Goal: Task Accomplishment & Management: Complete application form

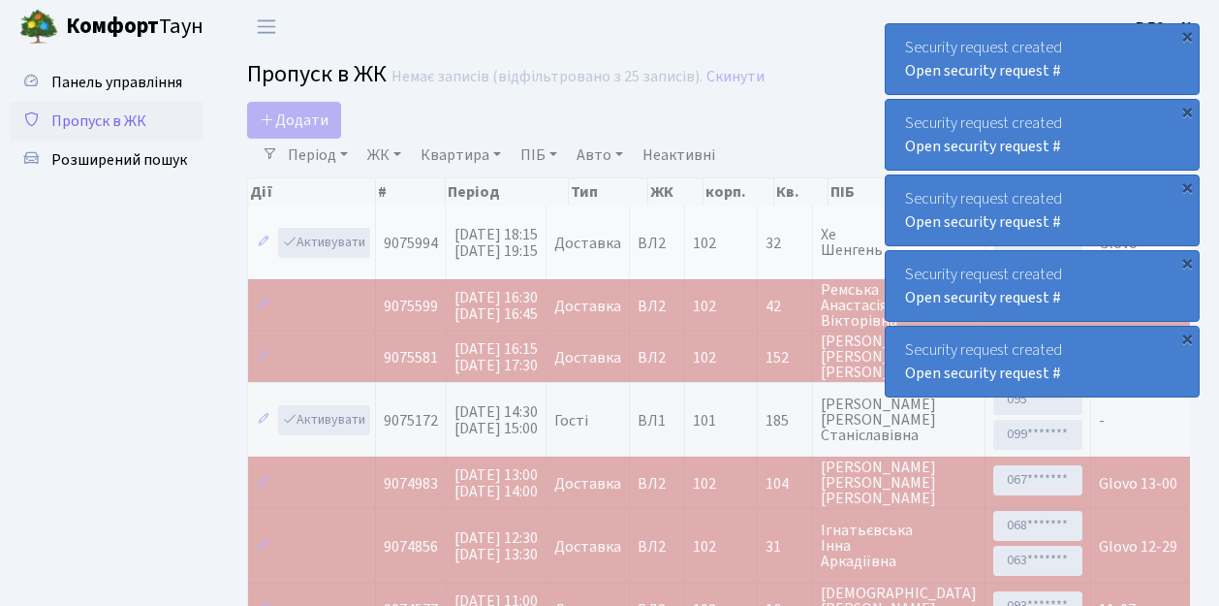
select select "25"
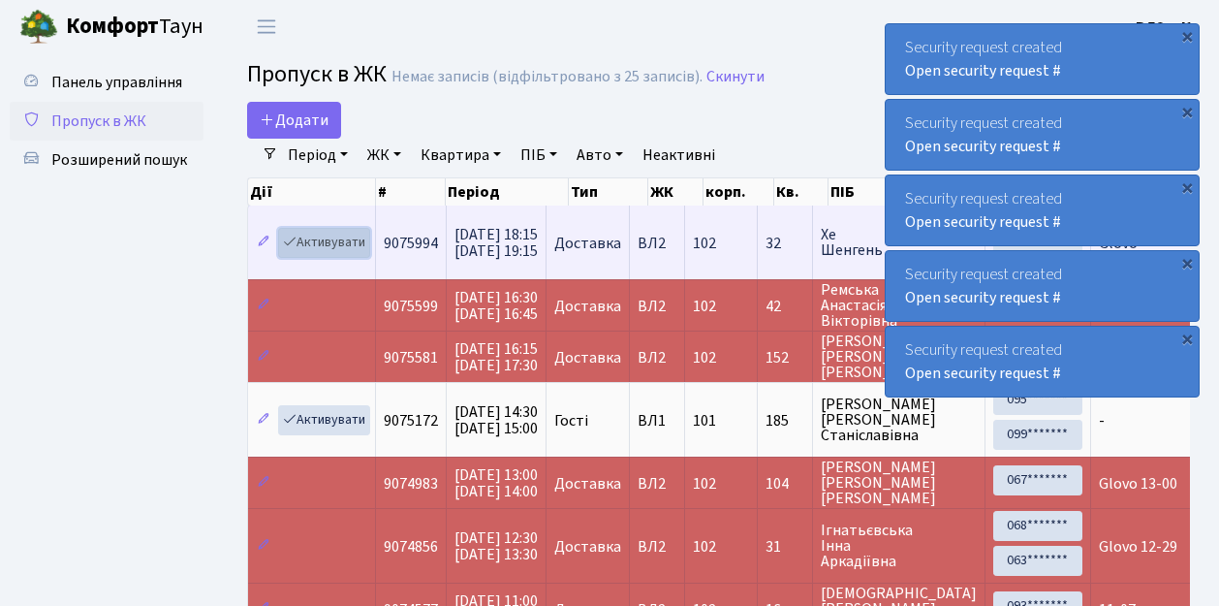
click at [324, 243] on link "Активувати" at bounding box center [324, 243] width 92 height 30
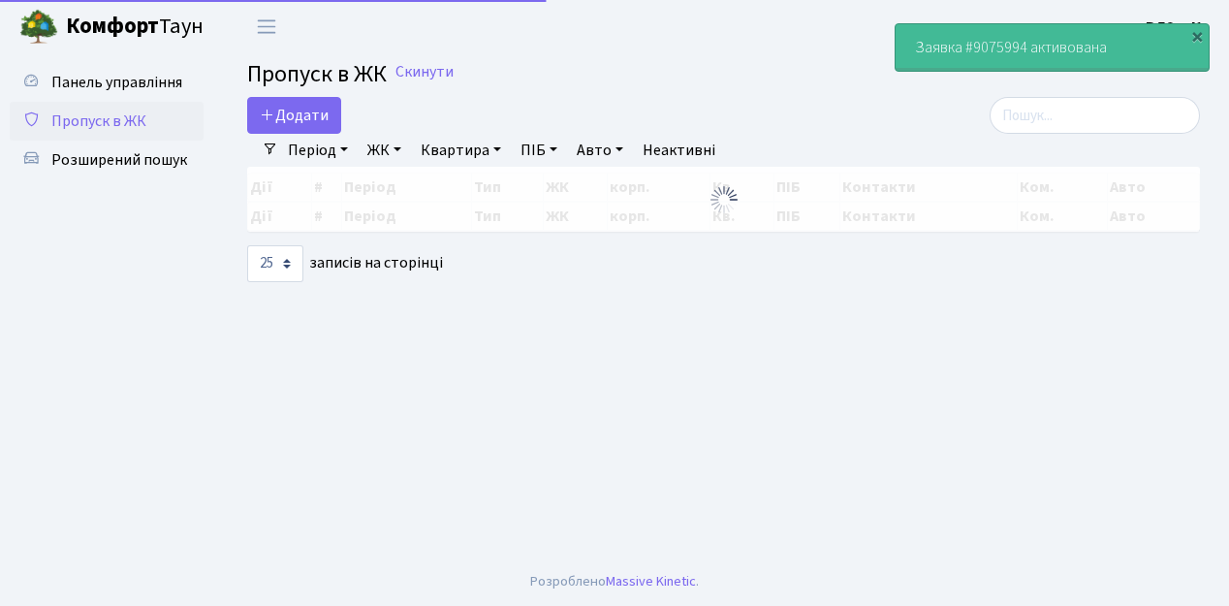
select select "25"
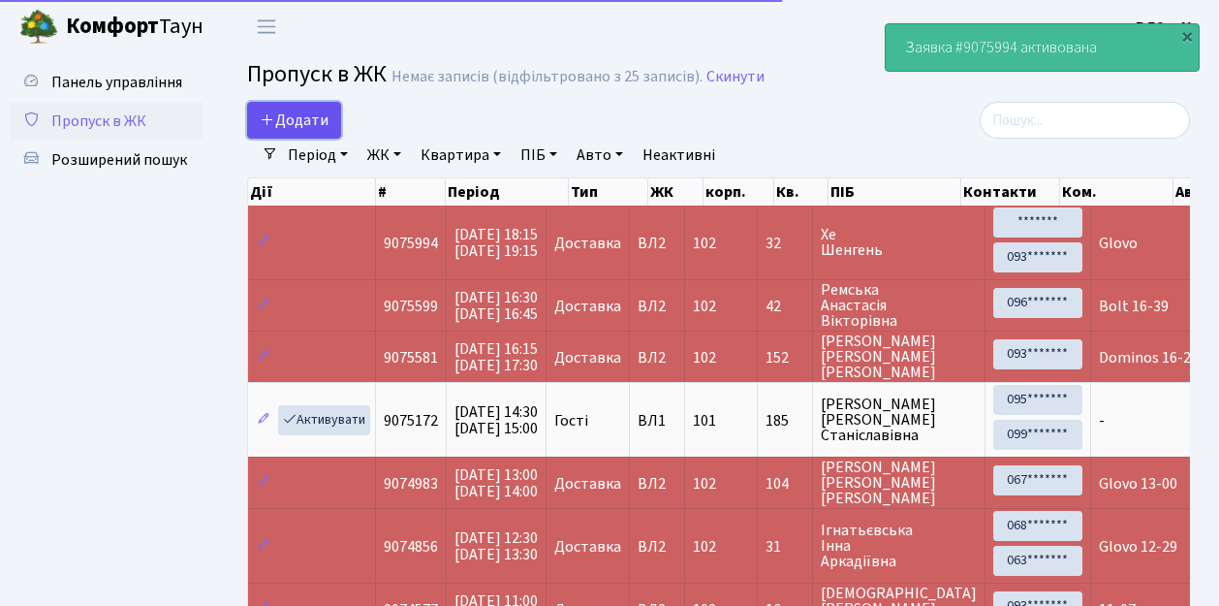
click at [308, 122] on span "Додати" at bounding box center [294, 119] width 69 height 21
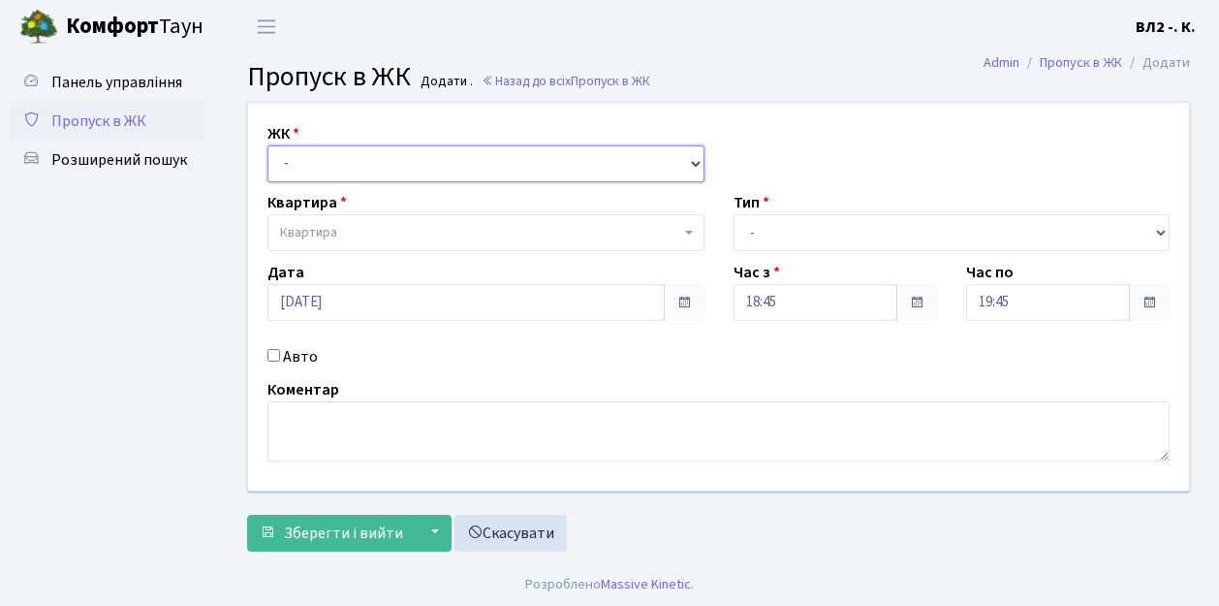
click at [312, 161] on select "- [STREET_ADDRESS][PERSON_NAME]" at bounding box center [485, 163] width 437 height 37
select select "317"
click at [267, 145] on select "- ВЛ1, Ужгородський пров., 4/1 ВЛ2, пр.Голосіївський, 76 ВЛ3, пр.Голосіївський,…" at bounding box center [485, 163] width 437 height 37
select select
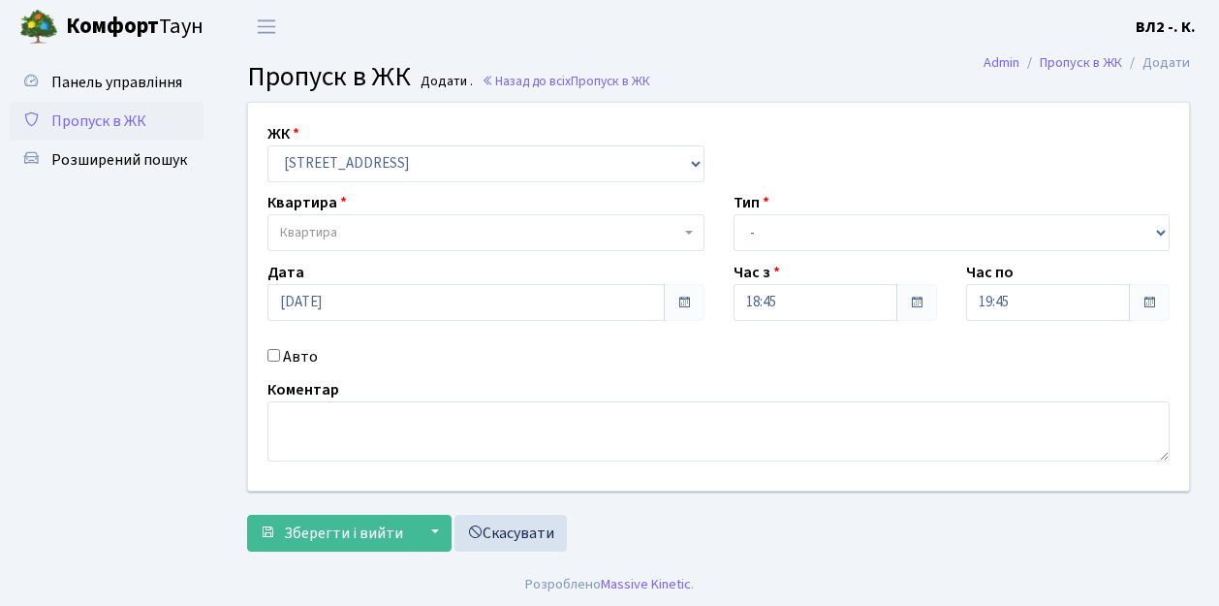
click at [376, 227] on span "Квартира" at bounding box center [480, 232] width 400 height 19
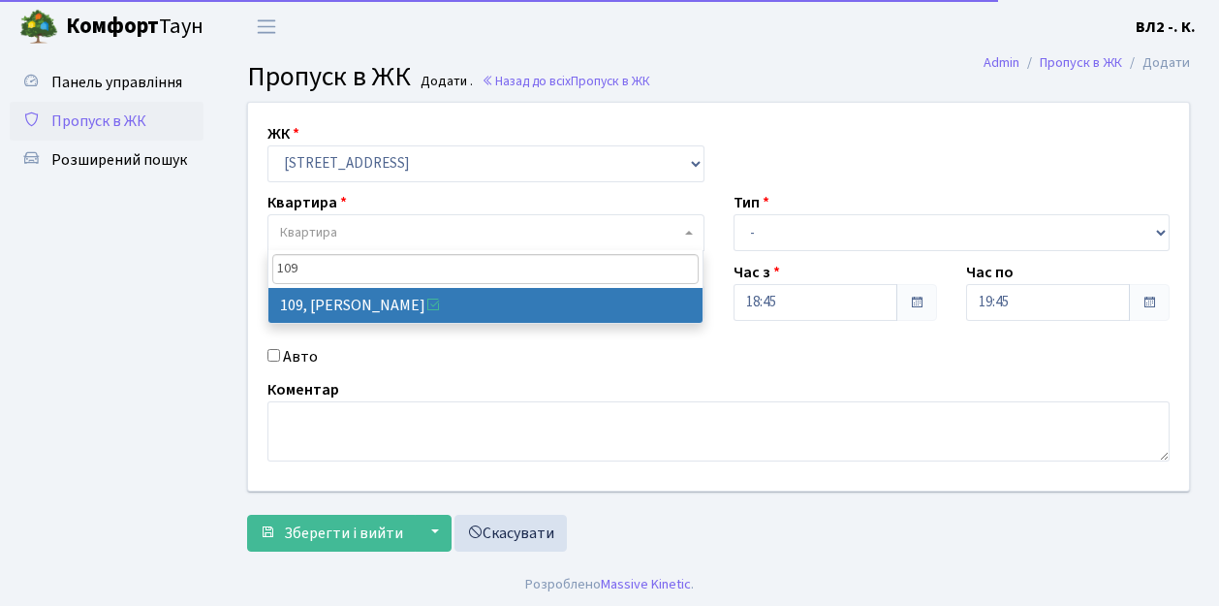
type input "109"
select select "38263"
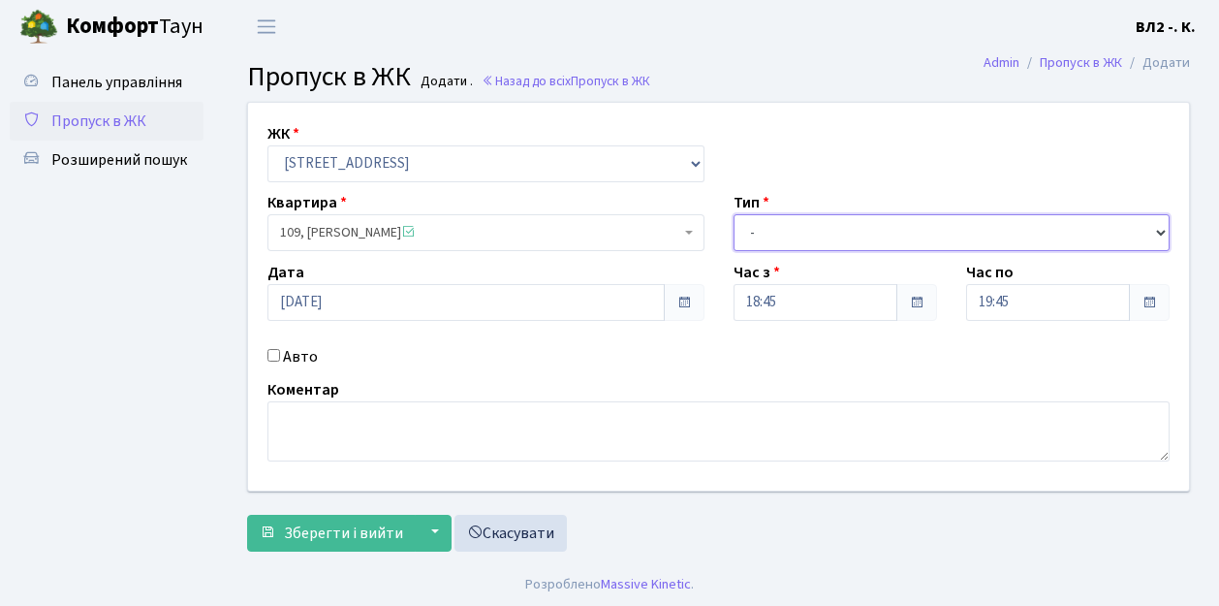
click at [816, 225] on select "- Доставка Таксі Гості Сервіс" at bounding box center [951, 232] width 437 height 37
select select "1"
click at [733, 214] on select "- Доставка Таксі Гості Сервіс" at bounding box center [951, 232] width 437 height 37
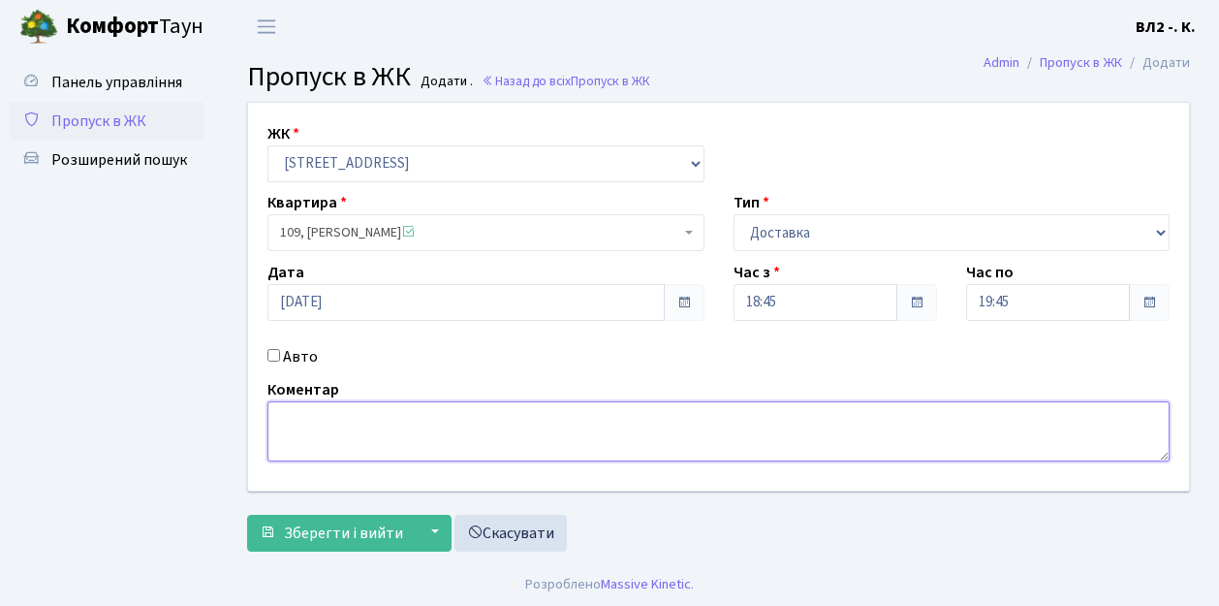
click at [322, 415] on textarea at bounding box center [718, 431] width 902 height 60
type textarea "Glovo"
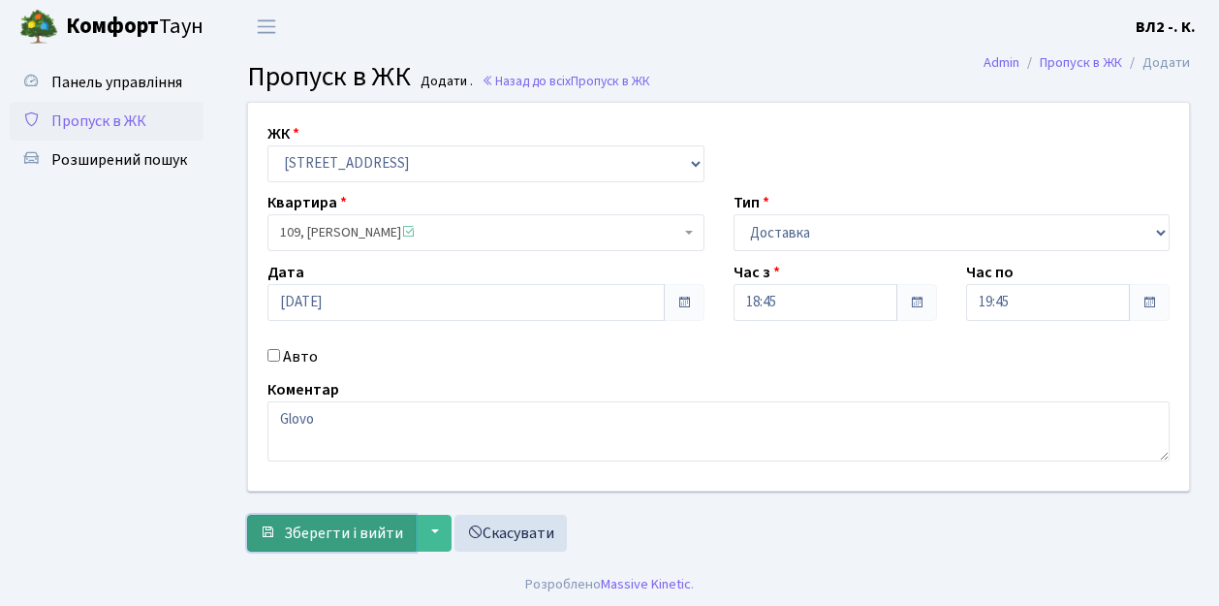
click at [364, 544] on button "Зберегти і вийти" at bounding box center [331, 532] width 169 height 37
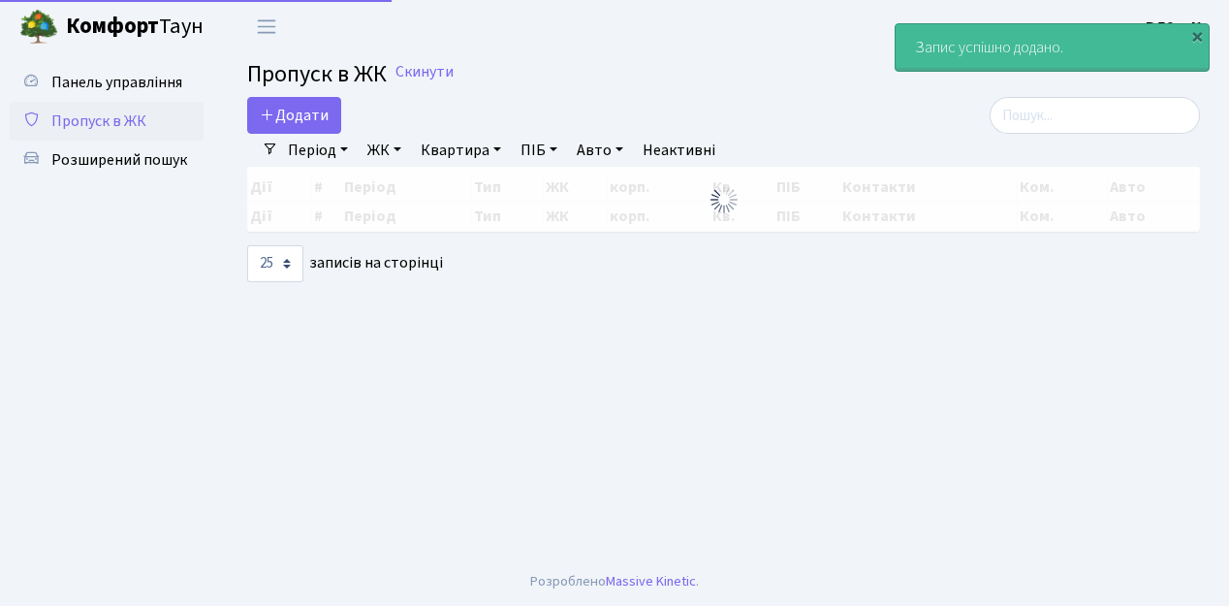
select select "25"
